Goal: Information Seeking & Learning: Check status

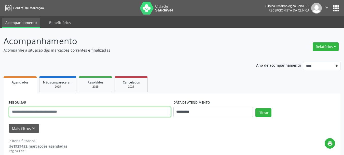
click at [119, 111] on input "text" at bounding box center [90, 112] width 162 height 10
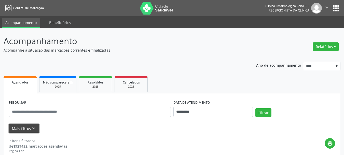
click at [27, 131] on button "Mais filtros keyboard_arrow_down" at bounding box center [24, 128] width 30 height 9
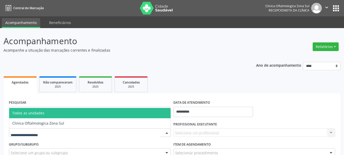
click at [45, 136] on div at bounding box center [90, 132] width 162 height 9
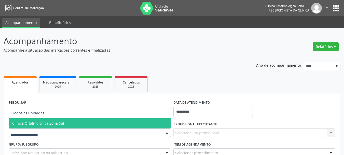
click at [45, 122] on span "Clinica Oftalmologica Zona Sul" at bounding box center [38, 123] width 52 height 5
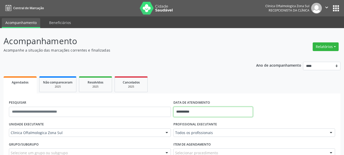
click at [198, 113] on input "**********" at bounding box center [214, 112] width 80 height 10
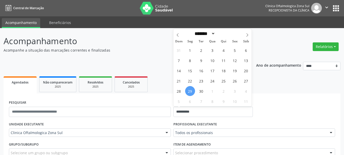
click at [192, 92] on span "29" at bounding box center [190, 91] width 10 height 10
type input "**********"
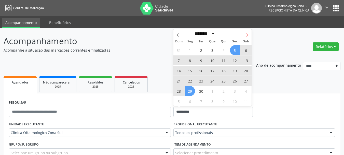
click at [247, 36] on icon at bounding box center [248, 35] width 4 height 4
select select "*"
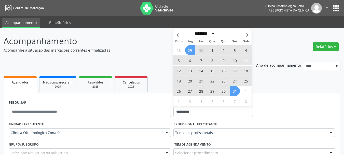
click at [235, 89] on span "31" at bounding box center [235, 91] width 10 height 10
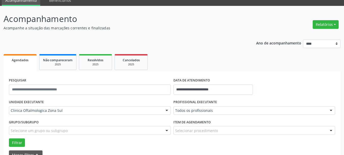
scroll to position [51, 0]
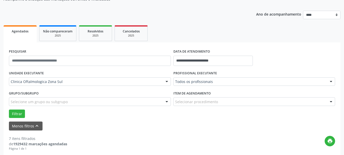
click at [195, 94] on label "Item de agendamento" at bounding box center [192, 93] width 37 height 8
click at [137, 32] on span "Cancelados" at bounding box center [131, 31] width 17 height 4
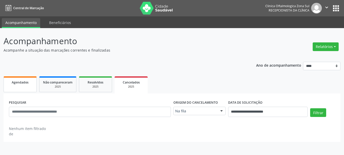
scroll to position [0, 0]
click at [28, 87] on link "Agendados" at bounding box center [20, 84] width 33 height 16
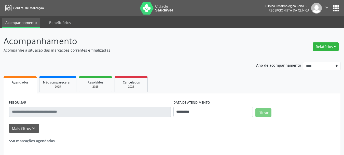
click at [325, 5] on icon "" at bounding box center [327, 8] width 6 height 6
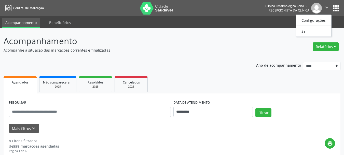
click at [207, 52] on p "Acompanhe a situação das marcações correntes e finalizadas" at bounding box center [122, 49] width 236 height 5
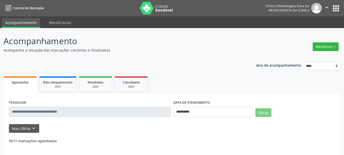
select select "*"
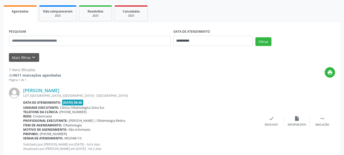
scroll to position [76, 0]
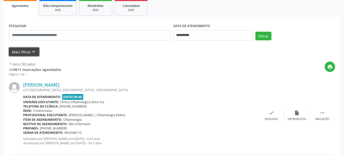
click at [20, 49] on button "Mais filtros keyboard_arrow_down" at bounding box center [24, 51] width 30 height 9
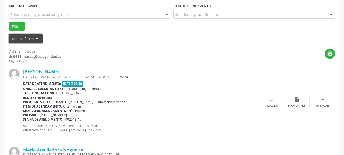
scroll to position [102, 0]
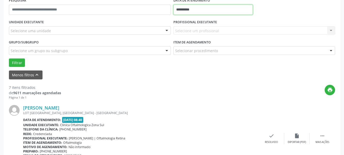
click at [206, 12] on input "**********" at bounding box center [214, 10] width 80 height 10
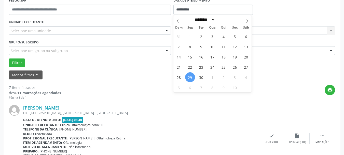
click at [197, 80] on div "31 1 2 3 4 5 6 7 8 9 10 11 12 13 14 15 16 17 18 19 20 21 22 23 24 25 26 27 28 2…" at bounding box center [213, 61] width 79 height 61
click at [200, 80] on span "30" at bounding box center [202, 77] width 10 height 10
type input "**********"
drag, startPoint x: 200, startPoint y: 78, endPoint x: 174, endPoint y: 80, distance: 25.8
click at [200, 78] on span "30" at bounding box center [202, 77] width 10 height 10
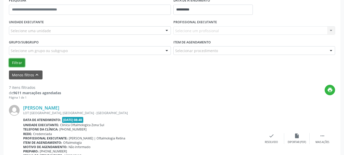
click at [15, 65] on button "Filtrar" at bounding box center [17, 62] width 16 height 9
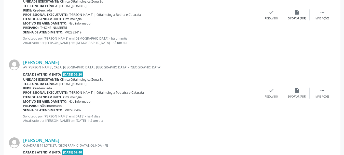
scroll to position [484, 0]
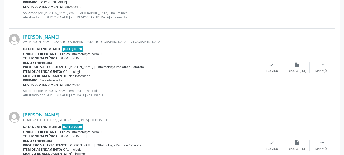
copy div "[PERSON_NAME]"
drag, startPoint x: 21, startPoint y: 35, endPoint x: 104, endPoint y: 38, distance: 83.4
click at [104, 38] on div "Fabia Maria Correia Sobral Santos AV HILDEBRANDO DE VASCONCELOS, CASA, DOIS UNI…" at bounding box center [172, 68] width 326 height 78
click at [137, 114] on div "[PERSON_NAME]" at bounding box center [141, 115] width 236 height 6
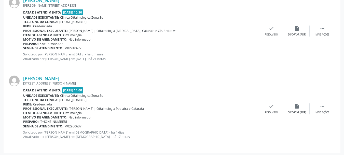
scroll to position [756, 0]
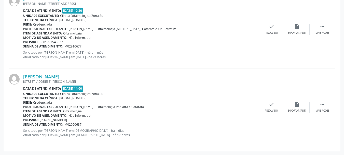
copy div "Maria de Lourdes e Silva Viana Lima"
drag, startPoint x: 21, startPoint y: 75, endPoint x: 108, endPoint y: 75, distance: 87.2
click at [108, 75] on div "Maria de Lourdes e Silva Viana Lima RUA JOSE DE BARROS, CENTRO, FEIRA NOVA - PE…" at bounding box center [172, 106] width 326 height 77
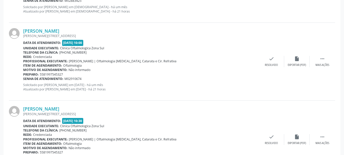
scroll to position [654, 0]
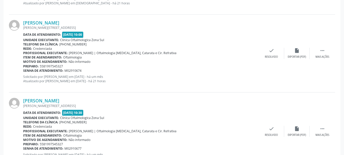
copy div "[PERSON_NAME]"
drag, startPoint x: 21, startPoint y: 101, endPoint x: 104, endPoint y: 101, distance: 82.3
click at [104, 101] on div "Felipe Barros Crisostomo ARMINDO MOURA, QD B BL 12 A AP 301, BOA VIAGEM, RECIFE…" at bounding box center [172, 131] width 326 height 78
click at [147, 107] on div "[PERSON_NAME][STREET_ADDRESS]" at bounding box center [141, 105] width 236 height 4
drag, startPoint x: 20, startPoint y: 20, endPoint x: 93, endPoint y: 19, distance: 72.1
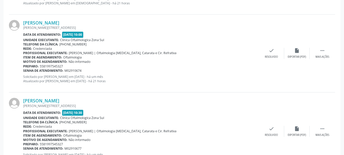
click at [93, 19] on div "Patricia Barros Crisostomo ARMINDO MOURA, QD B BL 12 A AP 301, BOA VIAGEM, RECI…" at bounding box center [172, 54] width 326 height 78
copy div "[PERSON_NAME]"
